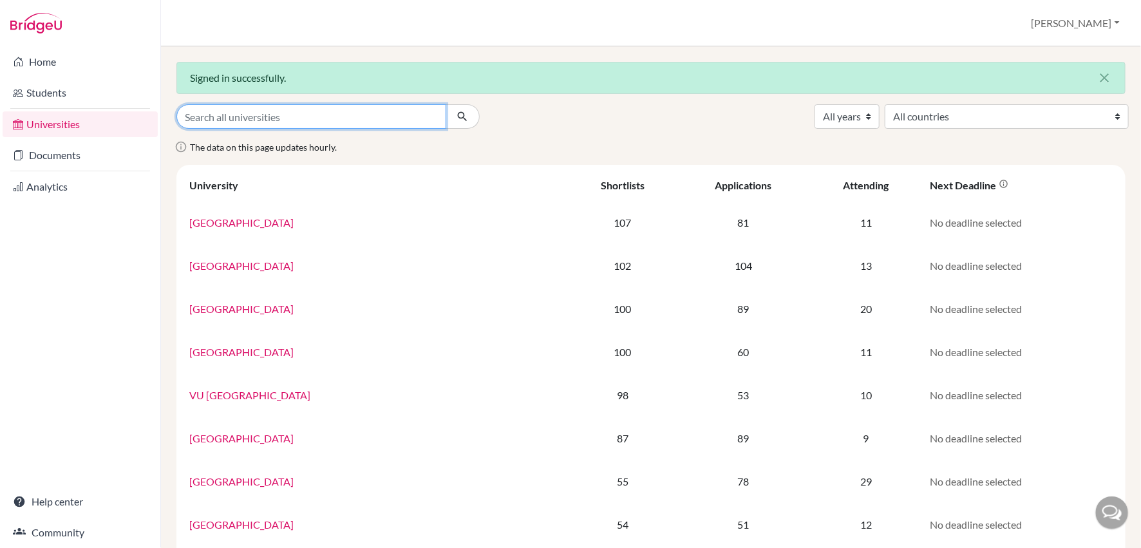
click at [235, 111] on input "Search all universities" at bounding box center [311, 116] width 270 height 24
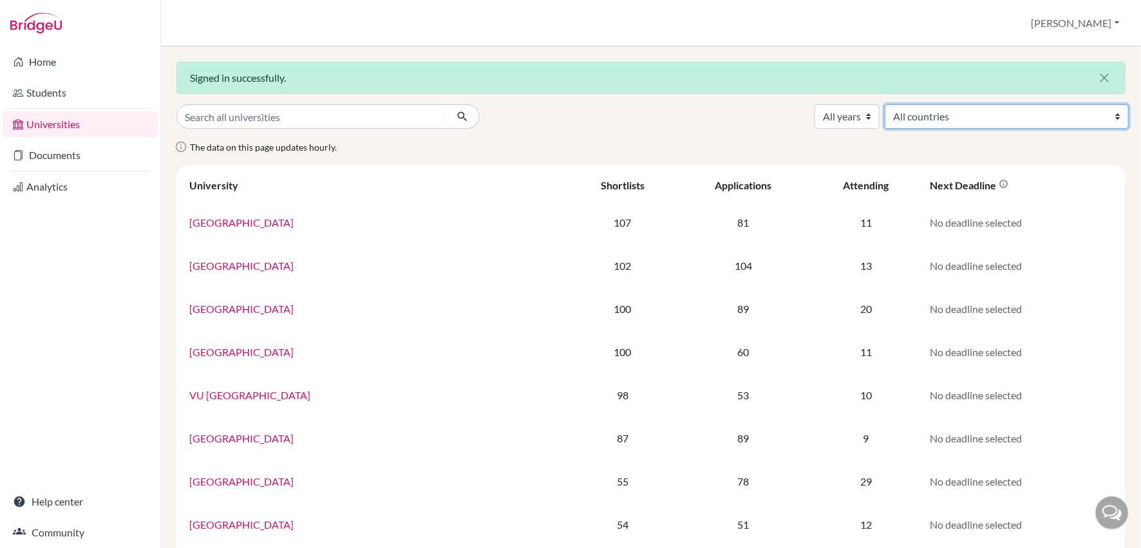
click at [1034, 115] on select "All countries Australia Austria Belgium Canada Czech Republic Denmark Finland F…" at bounding box center [1006, 116] width 244 height 24
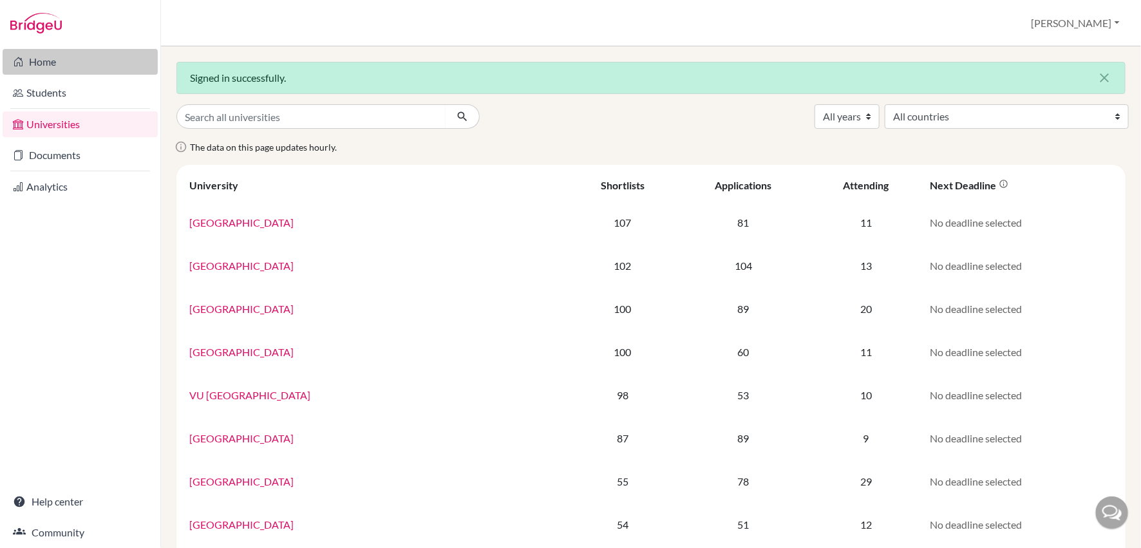
click at [50, 59] on link "Home" at bounding box center [80, 62] width 155 height 26
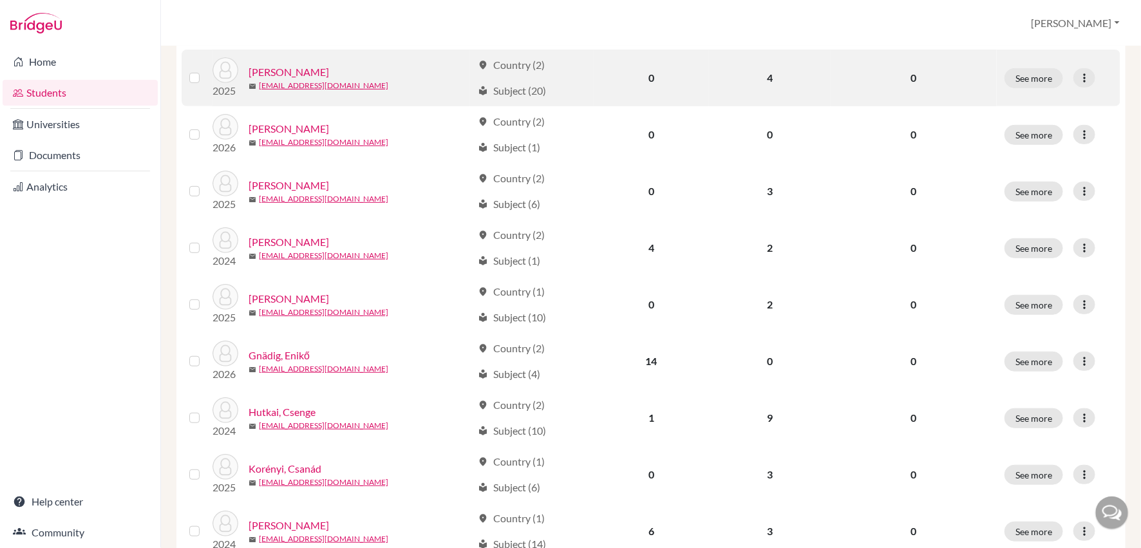
scroll to position [277, 0]
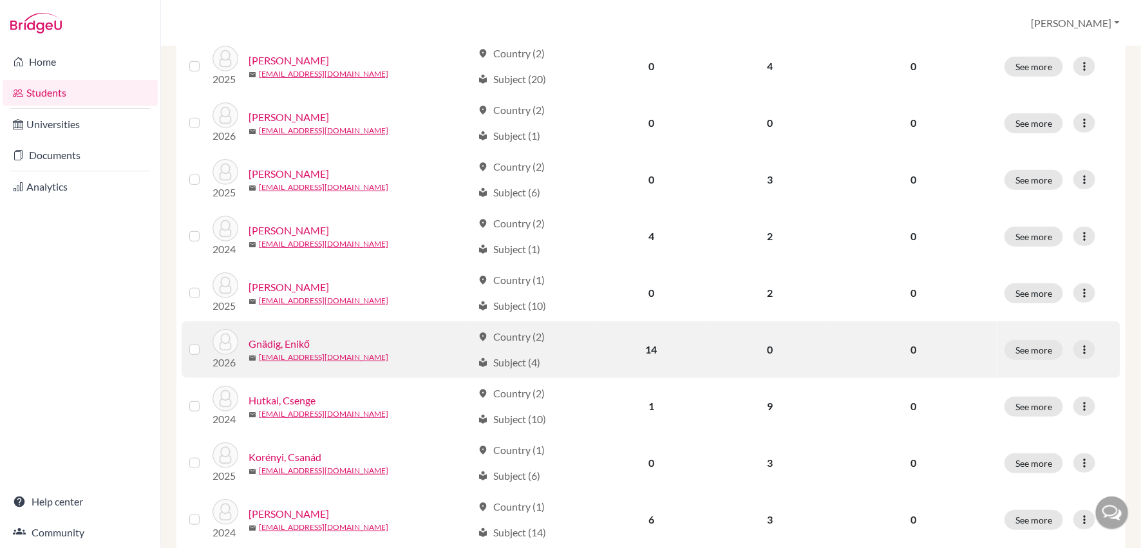
click at [302, 336] on link "Gnädig, Enikő" at bounding box center [278, 343] width 61 height 15
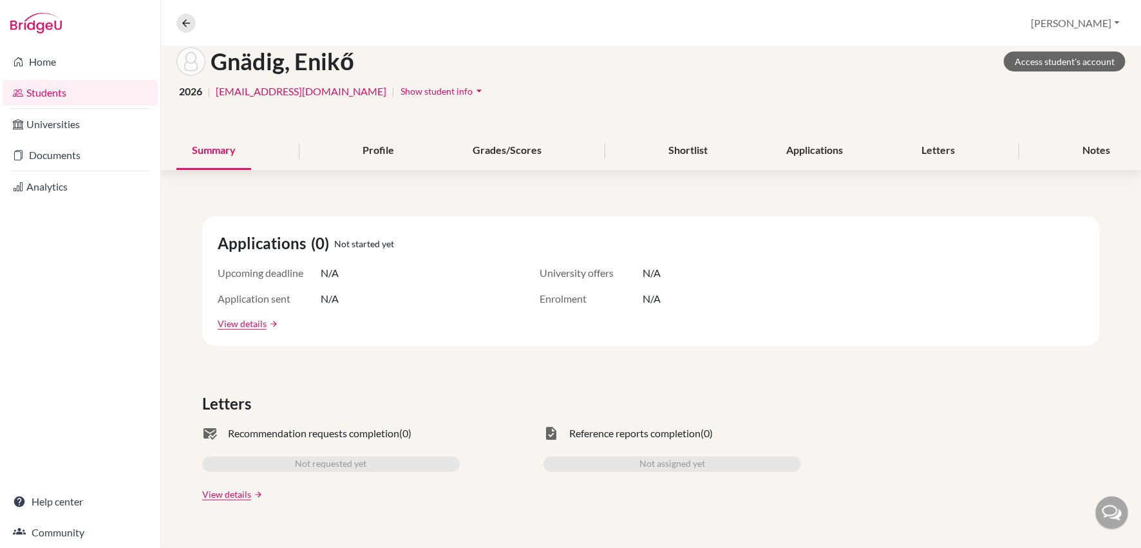
scroll to position [108, 0]
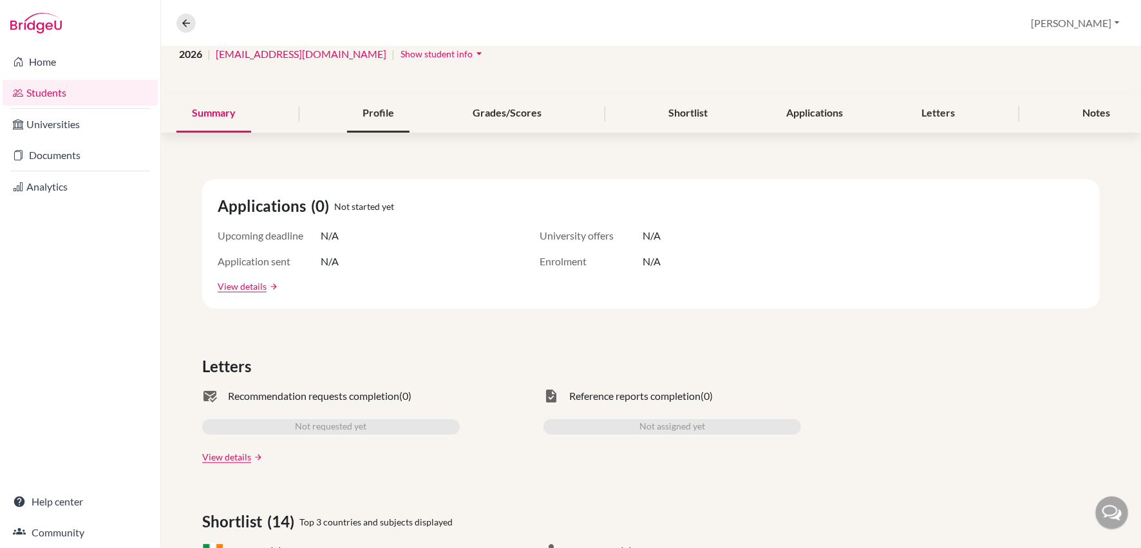
click at [393, 116] on div "Profile" at bounding box center [378, 114] width 62 height 38
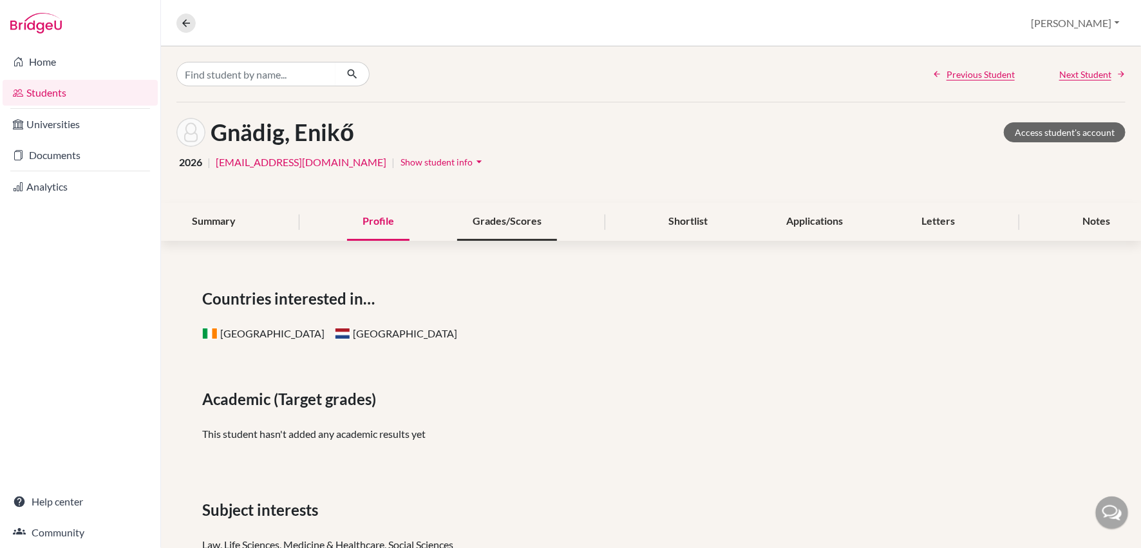
click at [505, 216] on div "Grades/Scores" at bounding box center [507, 222] width 100 height 38
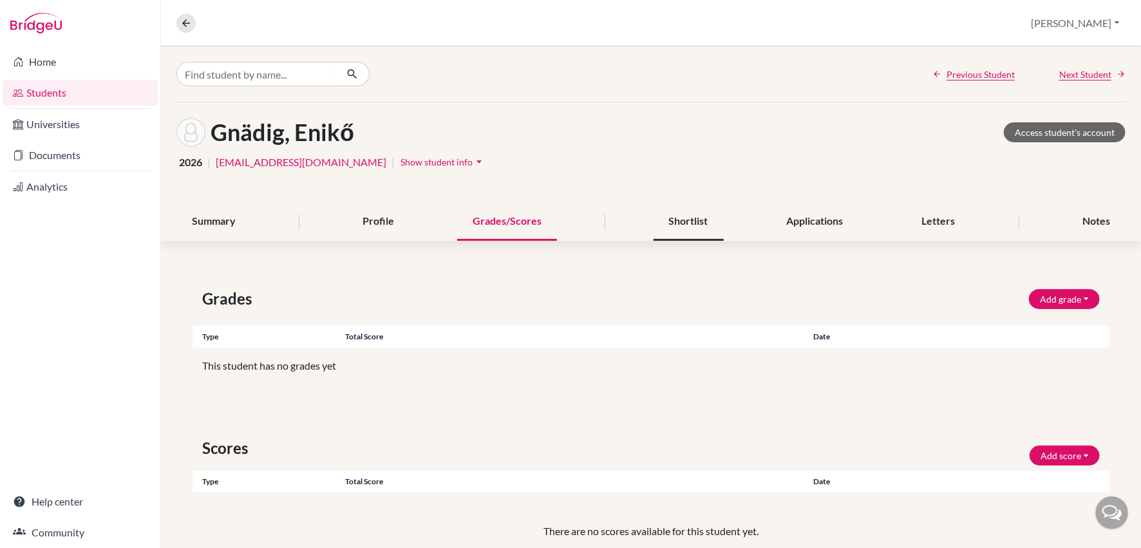
click at [692, 222] on div "Shortlist" at bounding box center [688, 222] width 70 height 38
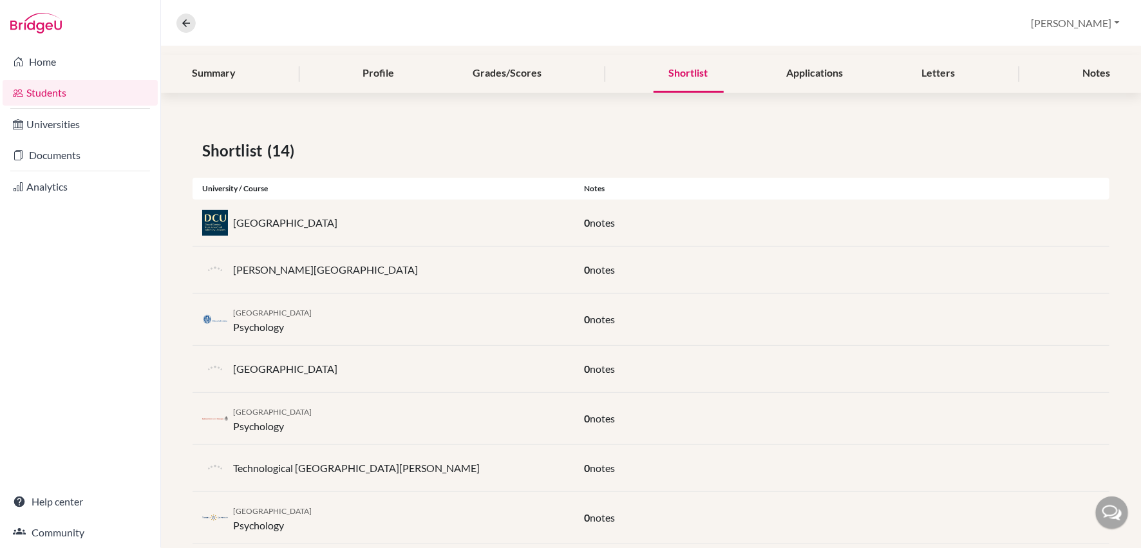
scroll to position [169, 0]
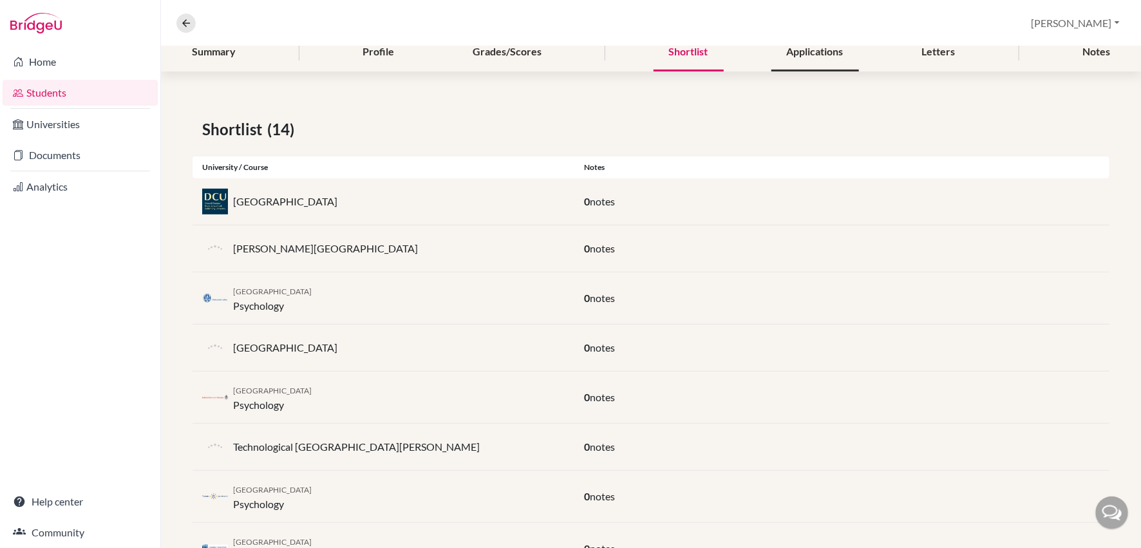
click at [830, 58] on div "Applications" at bounding box center [815, 52] width 88 height 38
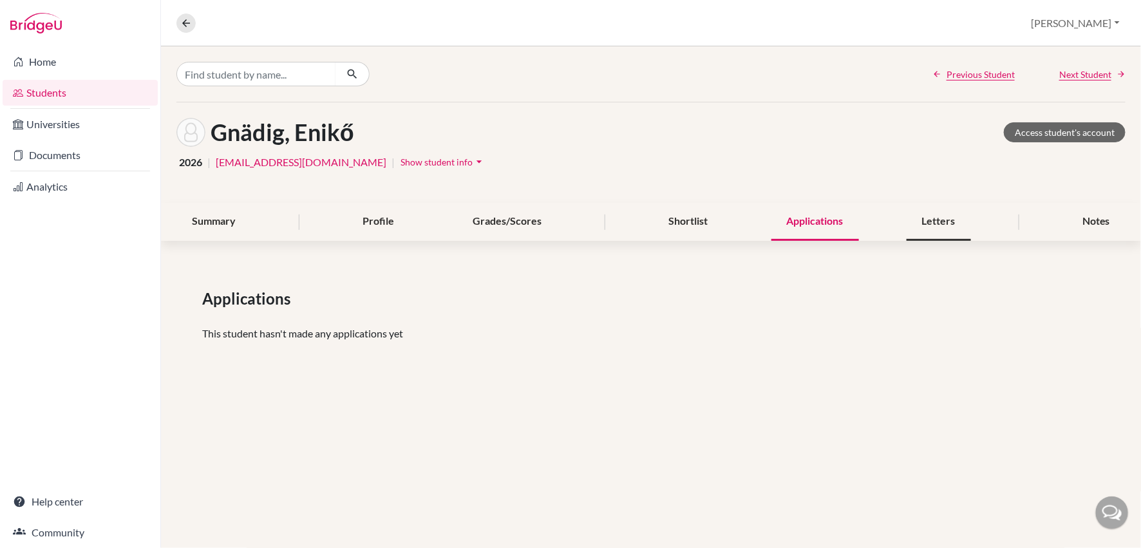
click at [947, 227] on div "Letters" at bounding box center [938, 222] width 64 height 38
click at [1082, 223] on div "Notes" at bounding box center [1096, 222] width 59 height 38
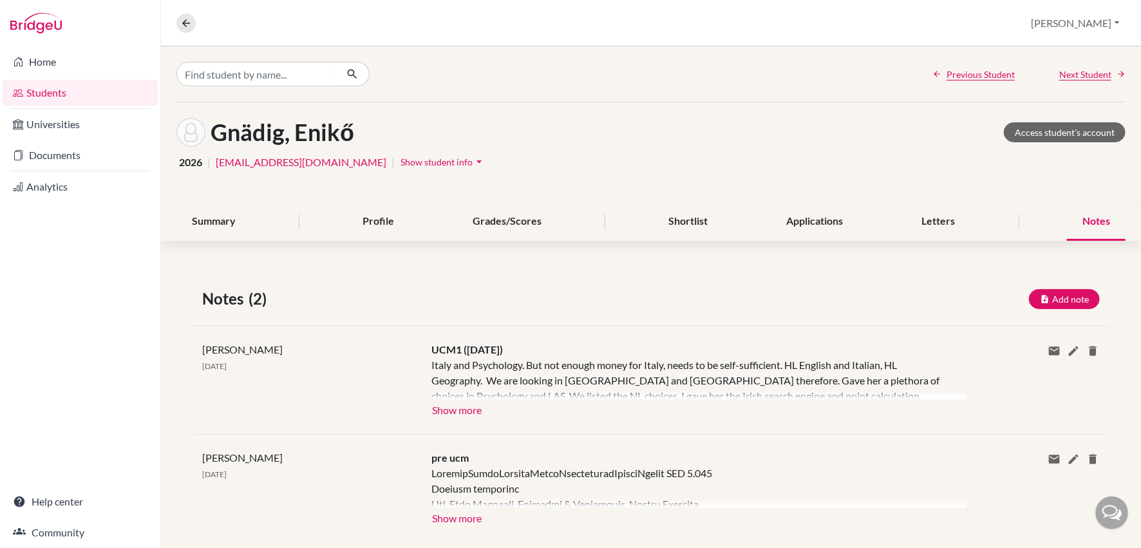
scroll to position [22, 0]
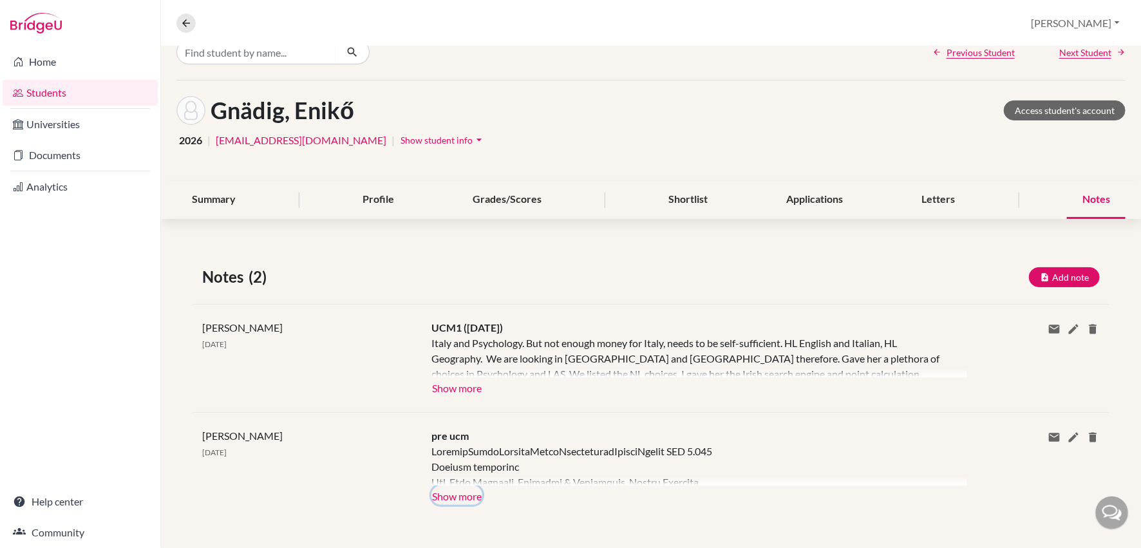
click at [456, 493] on button "Show more" at bounding box center [456, 494] width 51 height 19
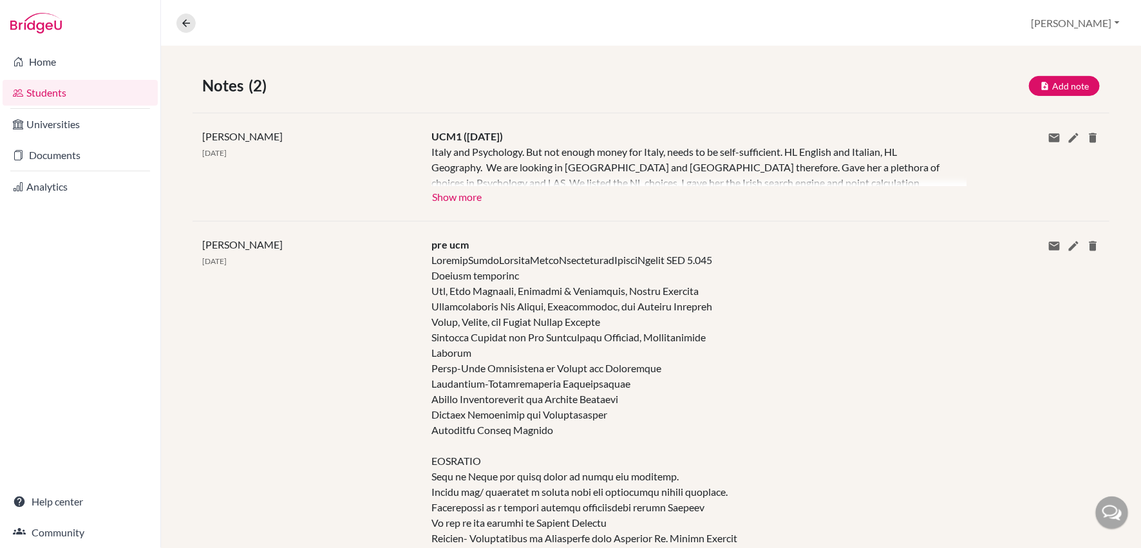
scroll to position [125, 0]
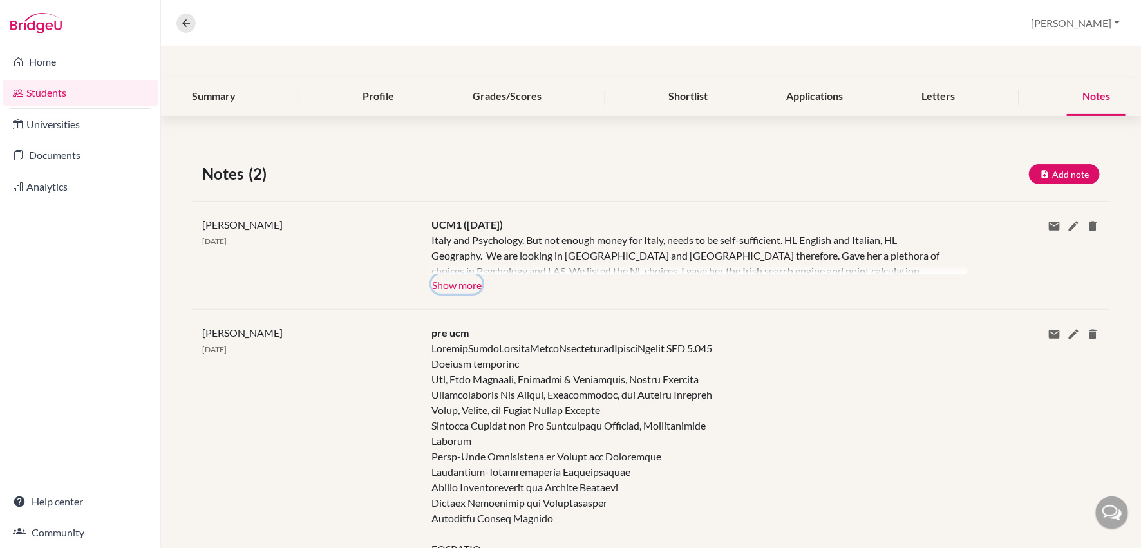
click at [465, 281] on button "Show more" at bounding box center [456, 283] width 51 height 19
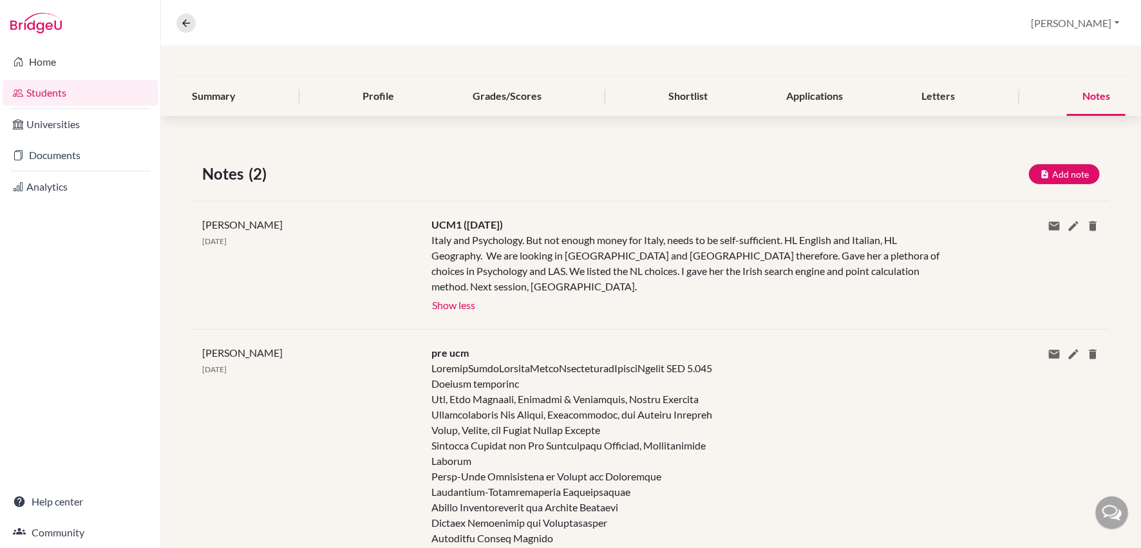
click at [47, 92] on link "Students" at bounding box center [80, 93] width 155 height 26
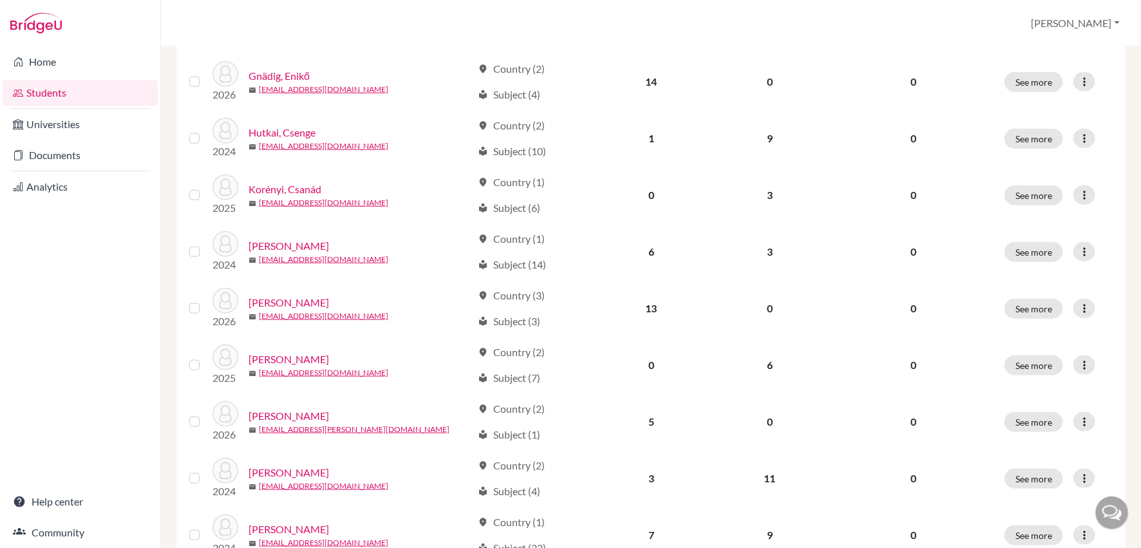
scroll to position [626, 0]
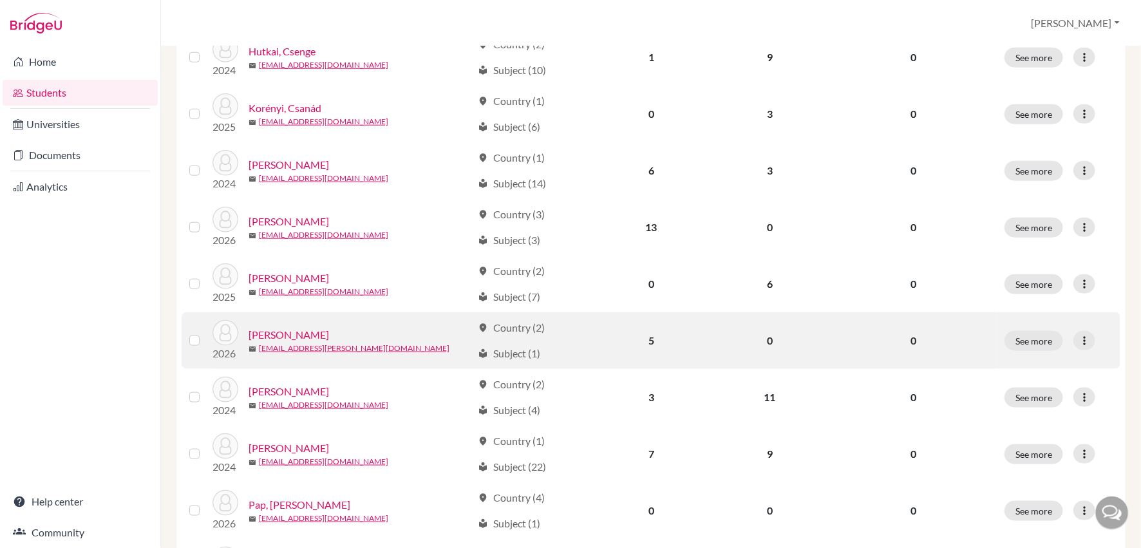
click at [288, 327] on link "Németh, Adél" at bounding box center [288, 334] width 80 height 15
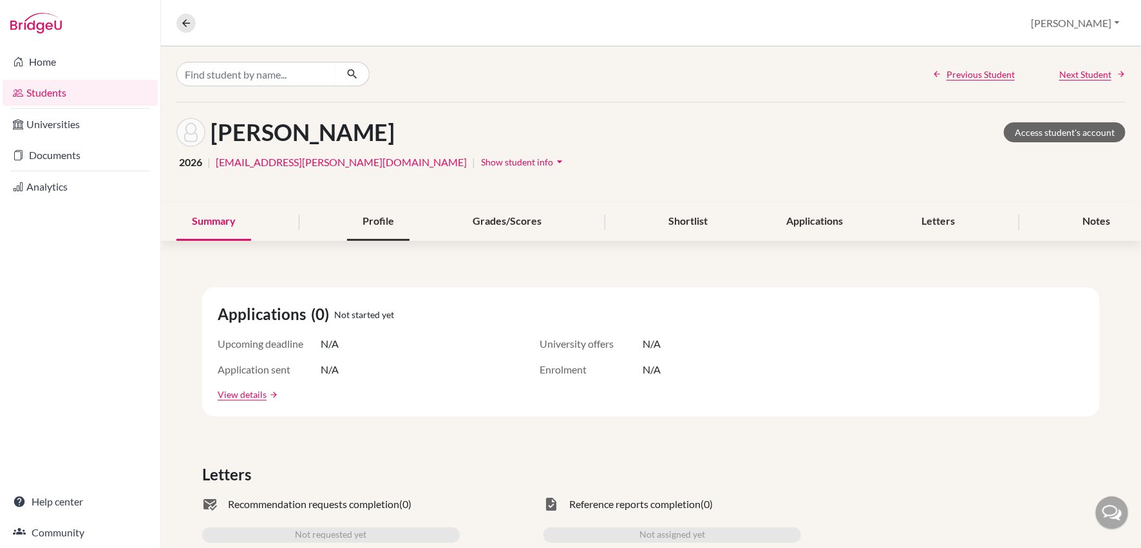
click at [397, 225] on div "Profile" at bounding box center [378, 222] width 62 height 38
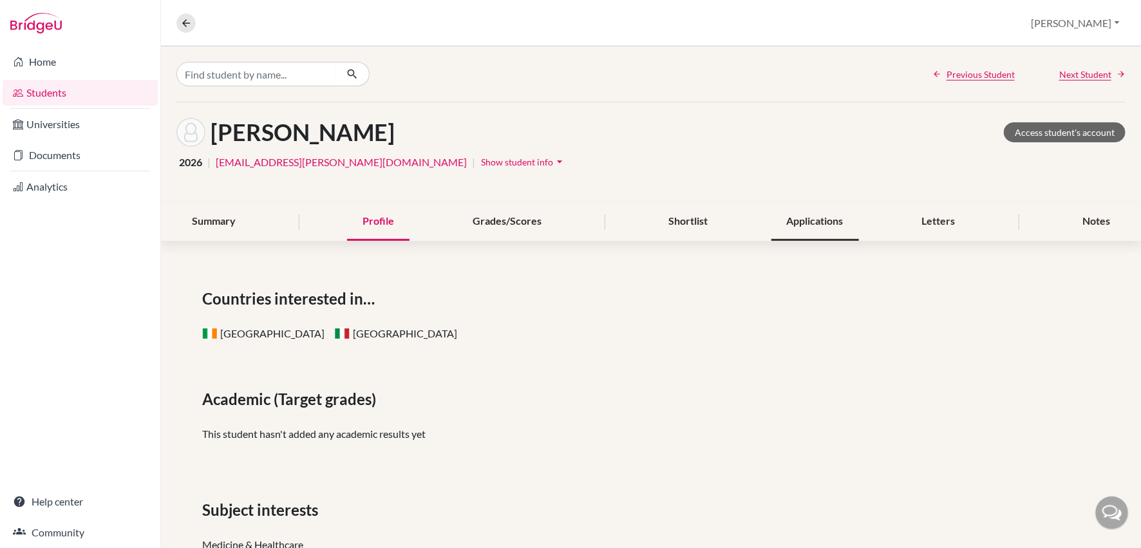
click at [793, 233] on div "Applications" at bounding box center [815, 222] width 88 height 38
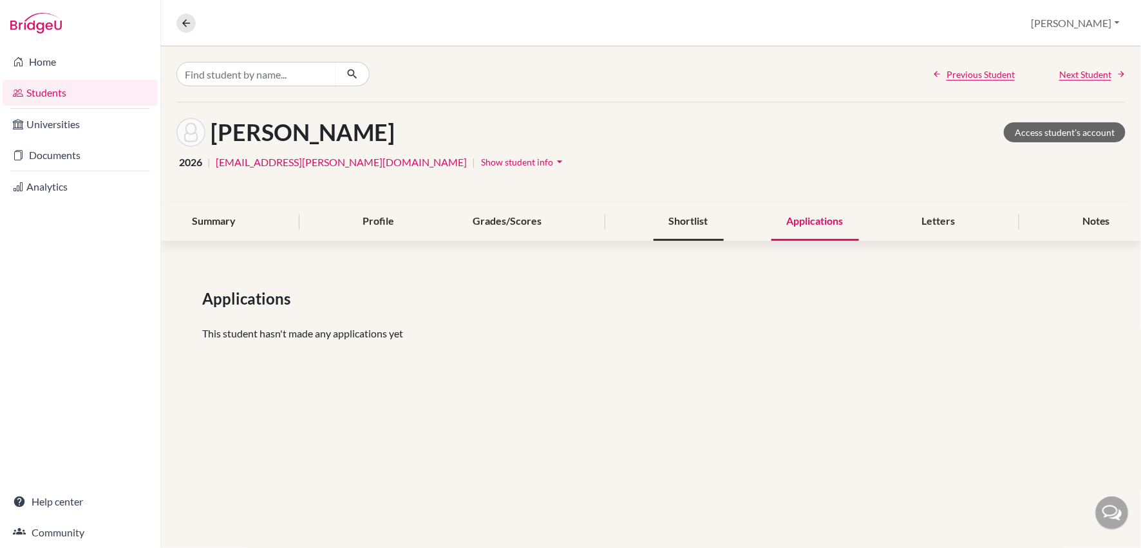
click at [702, 225] on div "Shortlist" at bounding box center [688, 222] width 70 height 38
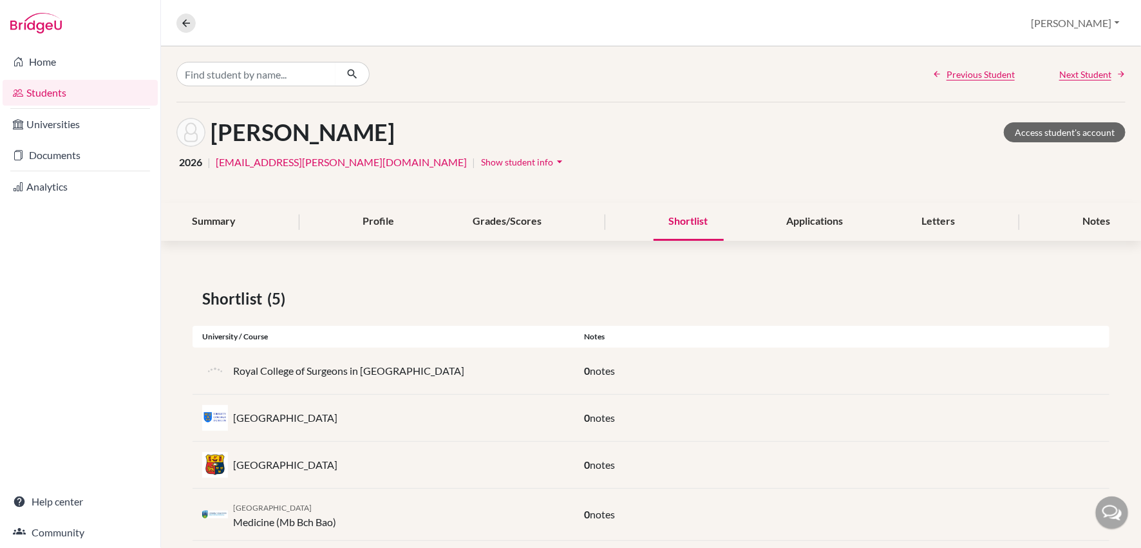
scroll to position [68, 0]
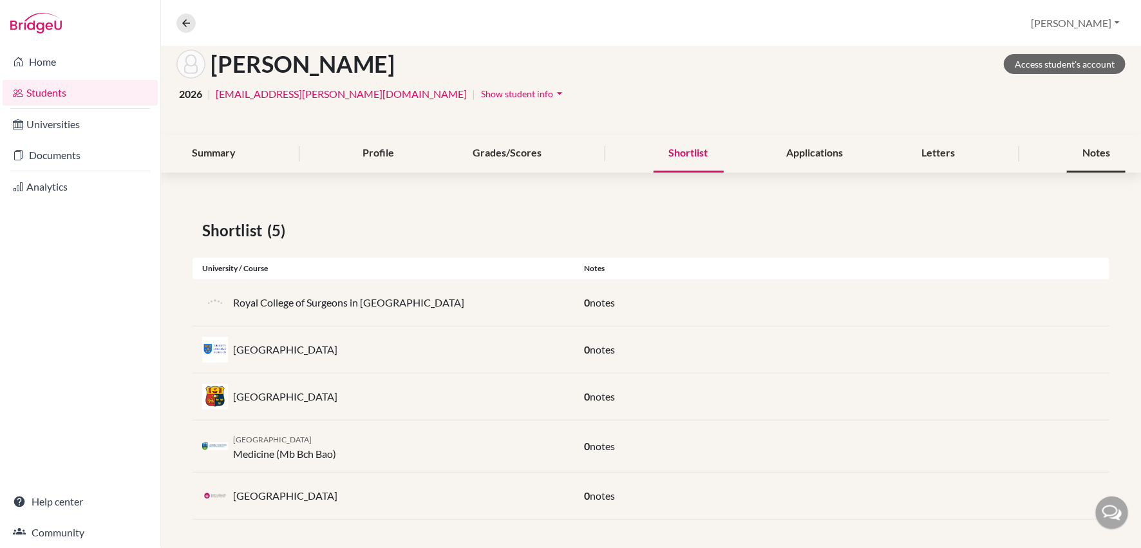
click at [1090, 155] on div "Notes" at bounding box center [1096, 154] width 59 height 38
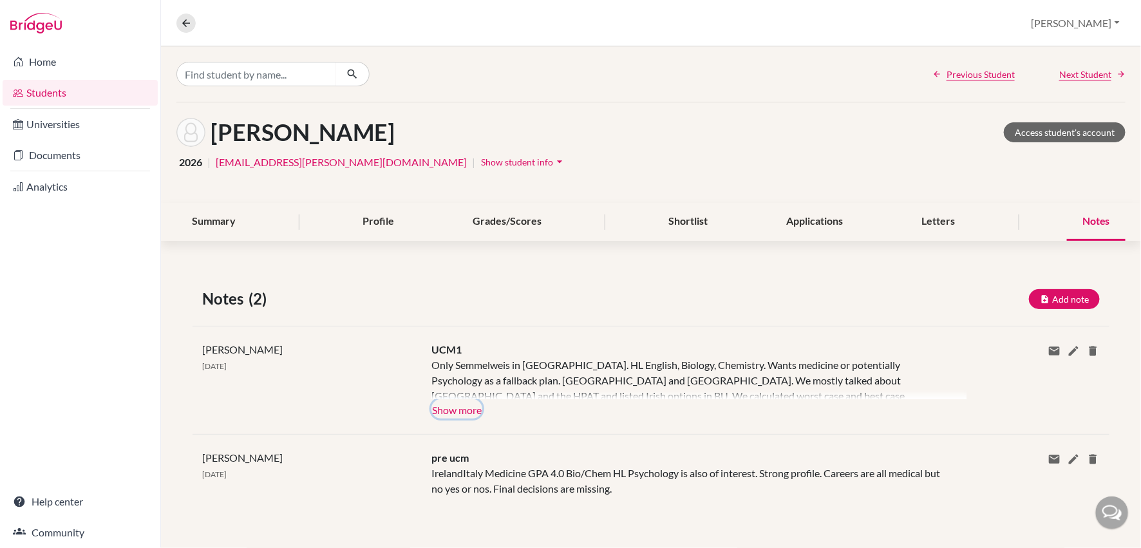
click at [454, 410] on button "Show more" at bounding box center [456, 408] width 51 height 19
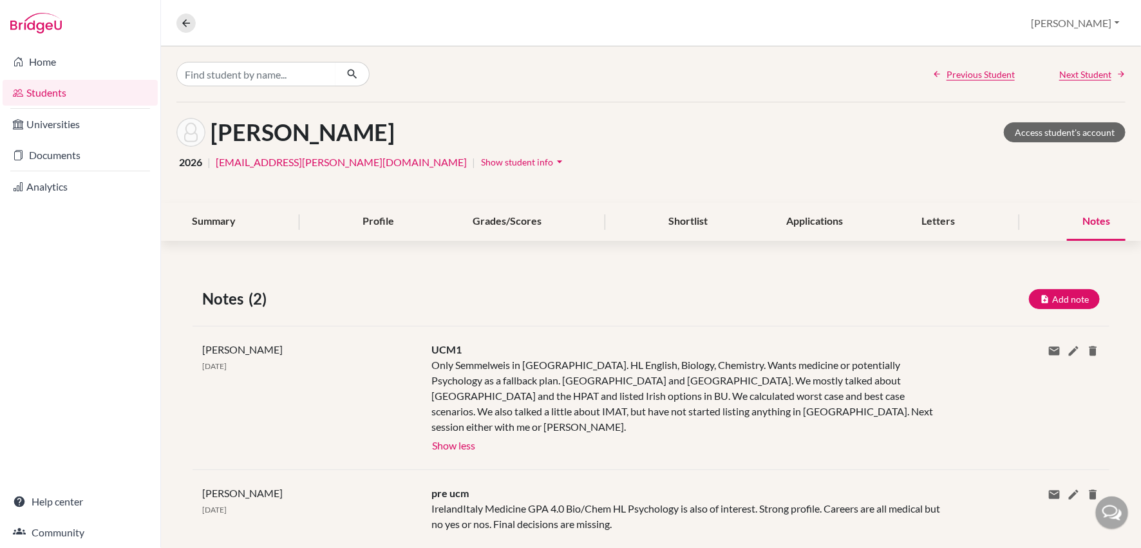
scroll to position [12, 0]
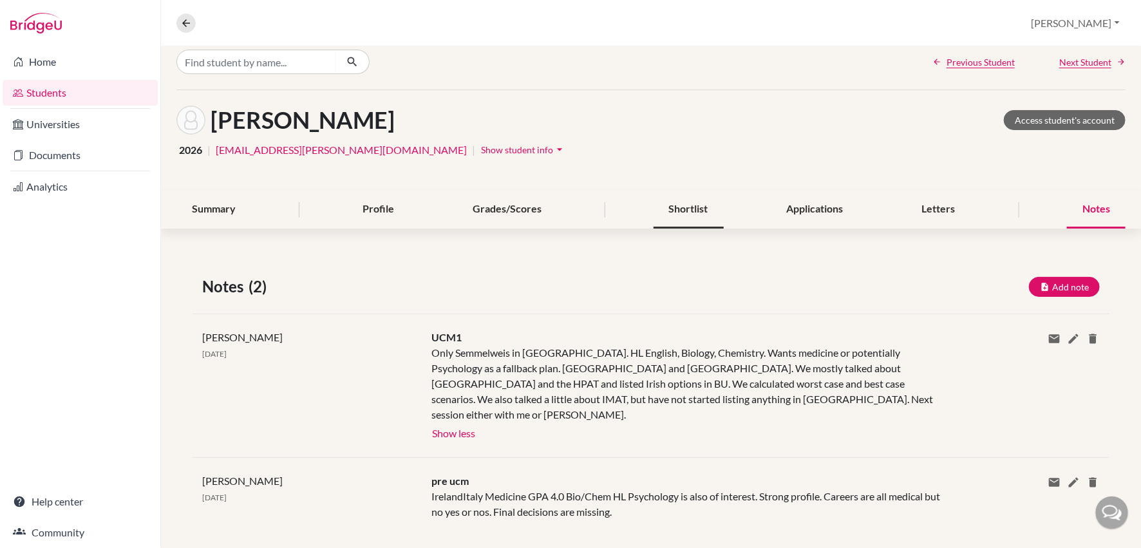
click at [686, 209] on div "Shortlist" at bounding box center [688, 210] width 70 height 38
